Goal: Transaction & Acquisition: Purchase product/service

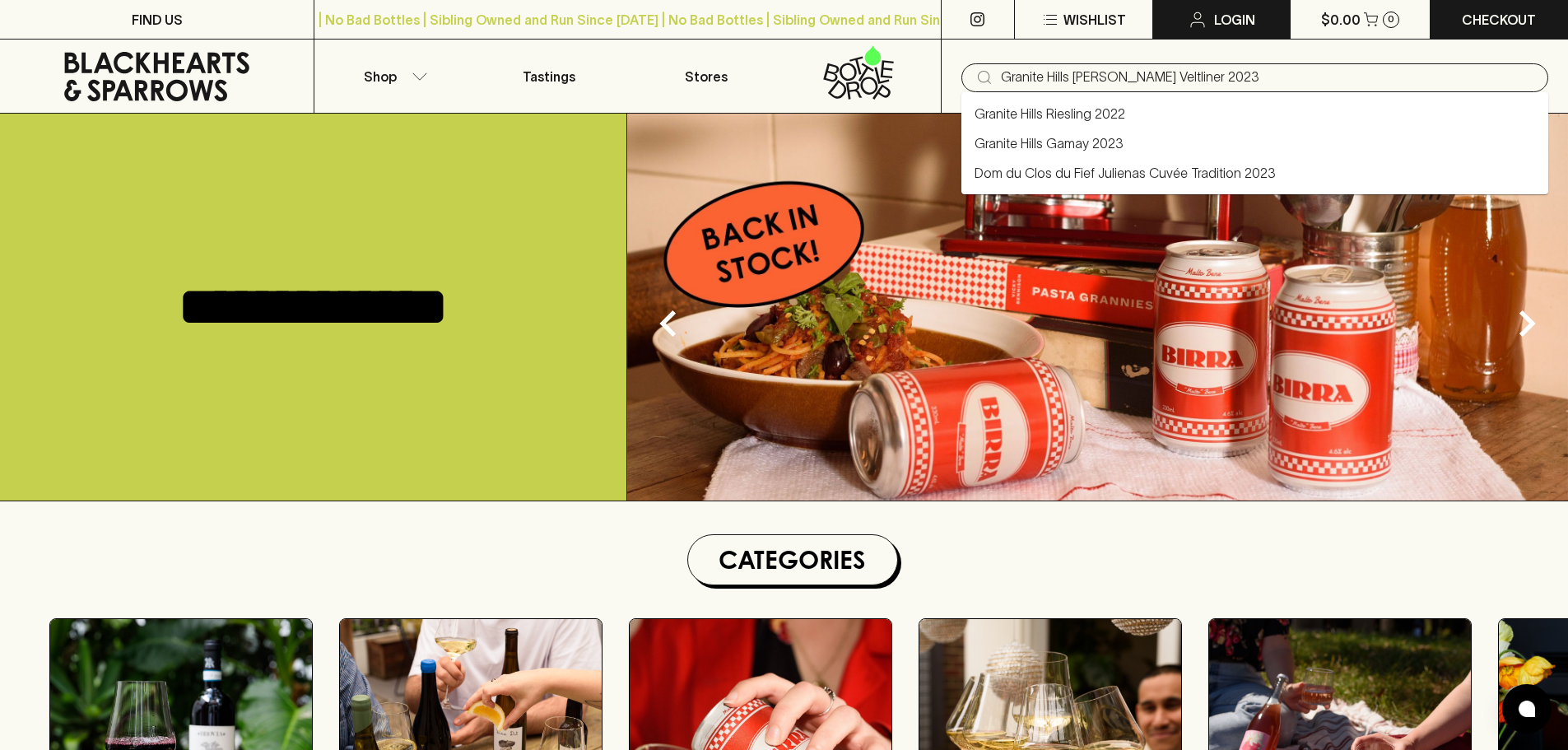
type input "Granite Hills [PERSON_NAME] Veltliner 2023"
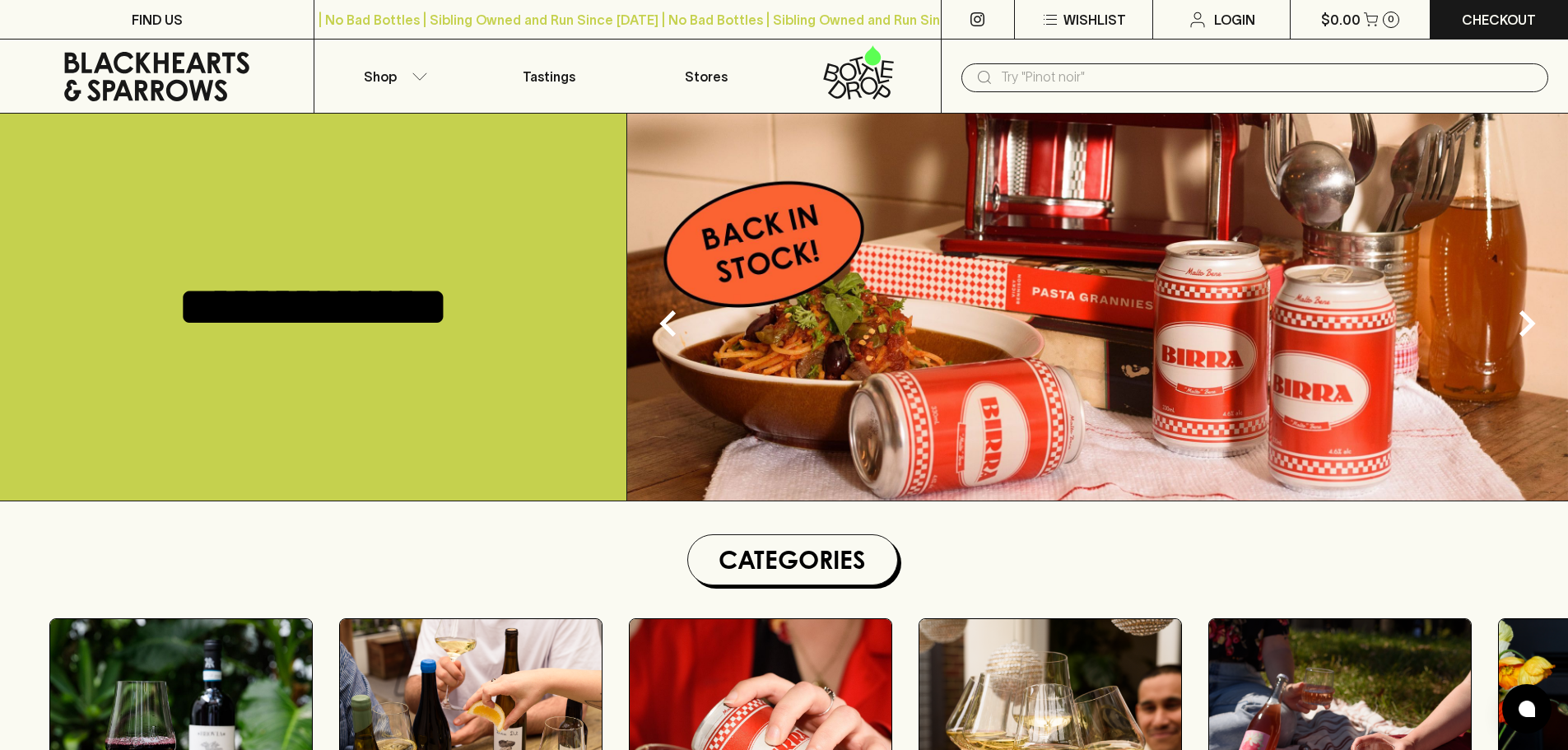
paste input "Somos Fiano & Amigos Fiano blend 2024 / 2025"
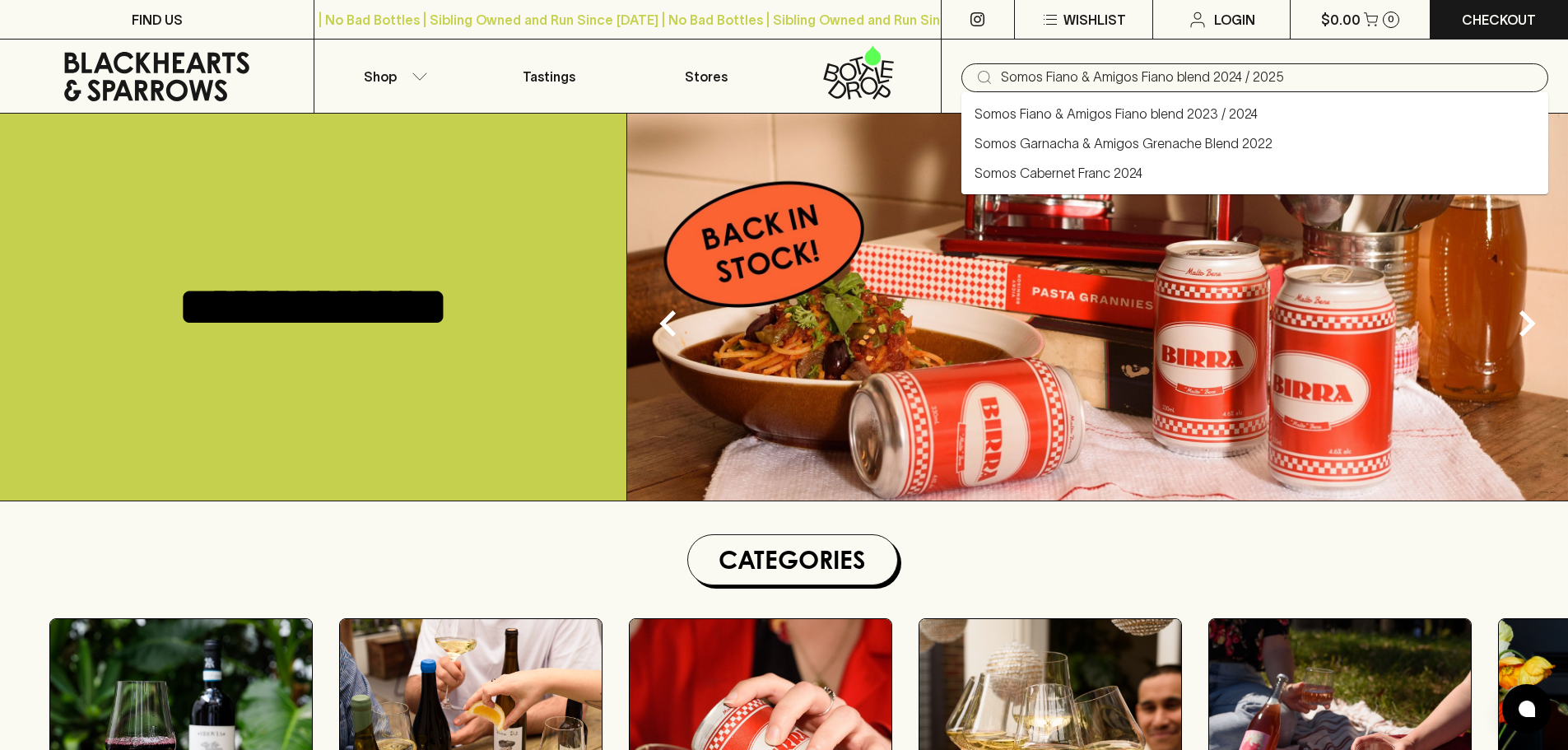
click at [1214, 119] on link "Somos Fiano & Amigos Fiano blend 2023 / 2024" at bounding box center [1116, 113] width 283 height 20
type input "Somos Fiano & Amigos Fiano blend 2023 / 2024"
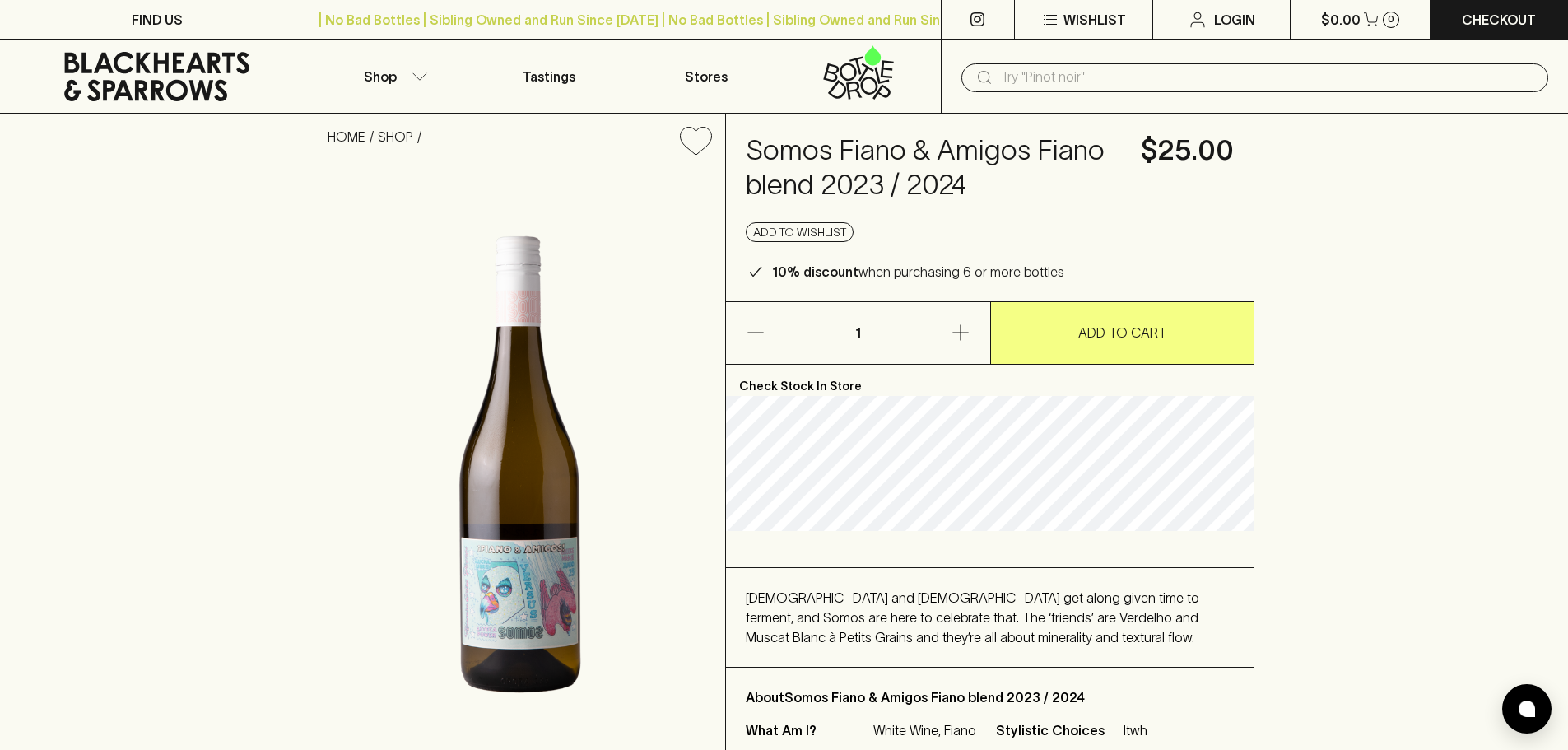
click at [126, 82] on icon at bounding box center [156, 77] width 185 height 50
